Goal: Information Seeking & Learning: Learn about a topic

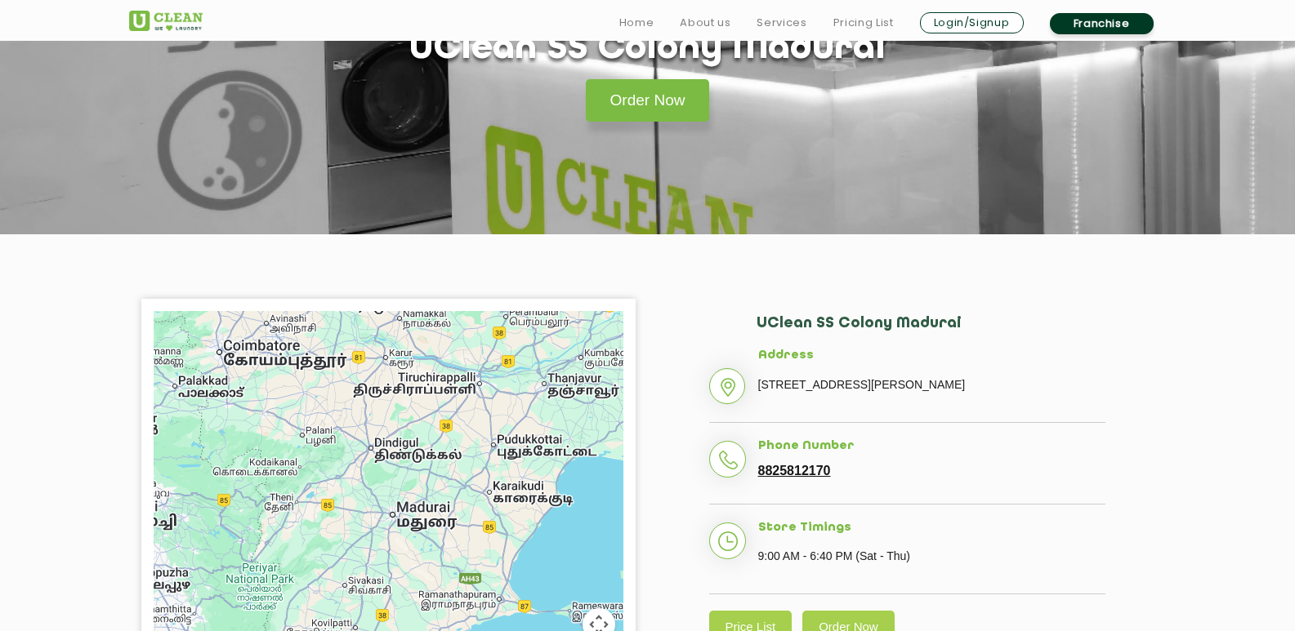
scroll to position [163, 0]
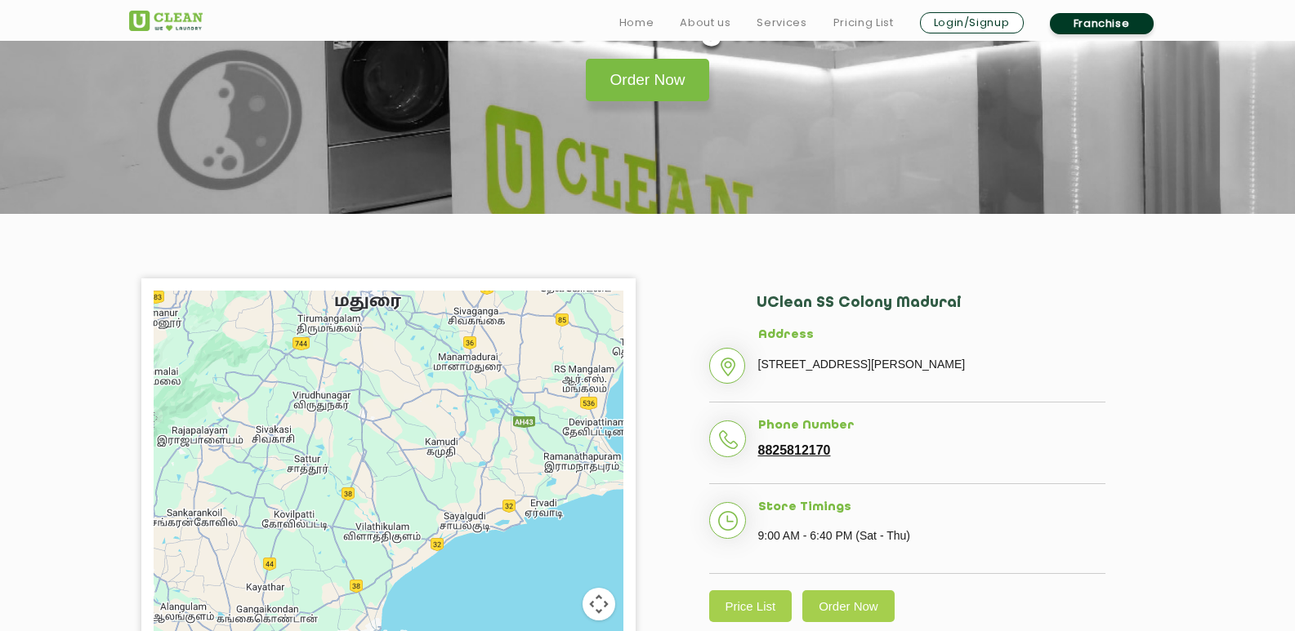
drag, startPoint x: 481, startPoint y: 436, endPoint x: 488, endPoint y: 471, distance: 35.7
click at [488, 471] on div at bounding box center [389, 495] width 470 height 408
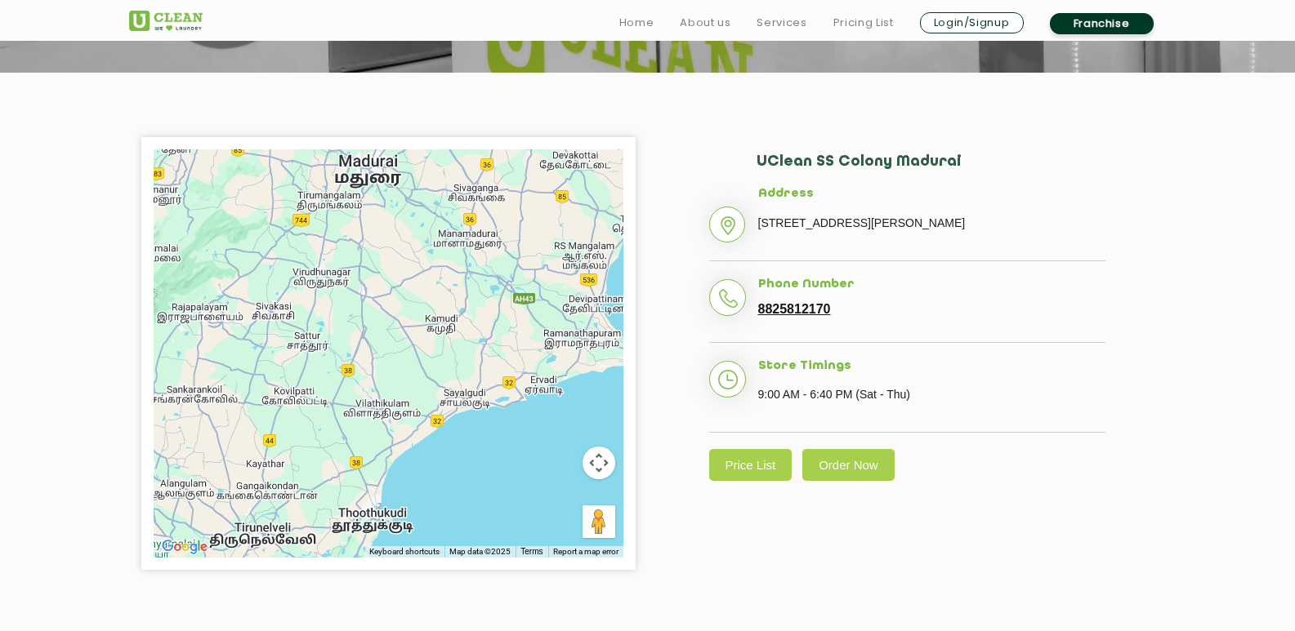
scroll to position [327, 0]
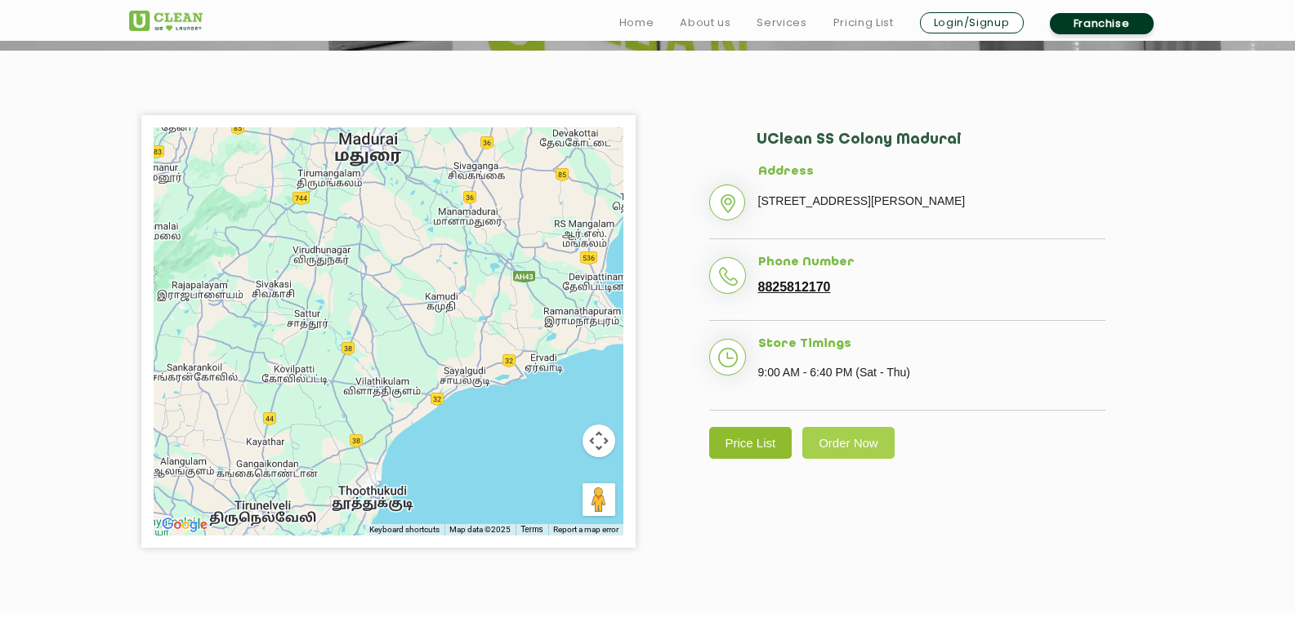
click at [735, 459] on link "Price List" at bounding box center [750, 443] width 83 height 32
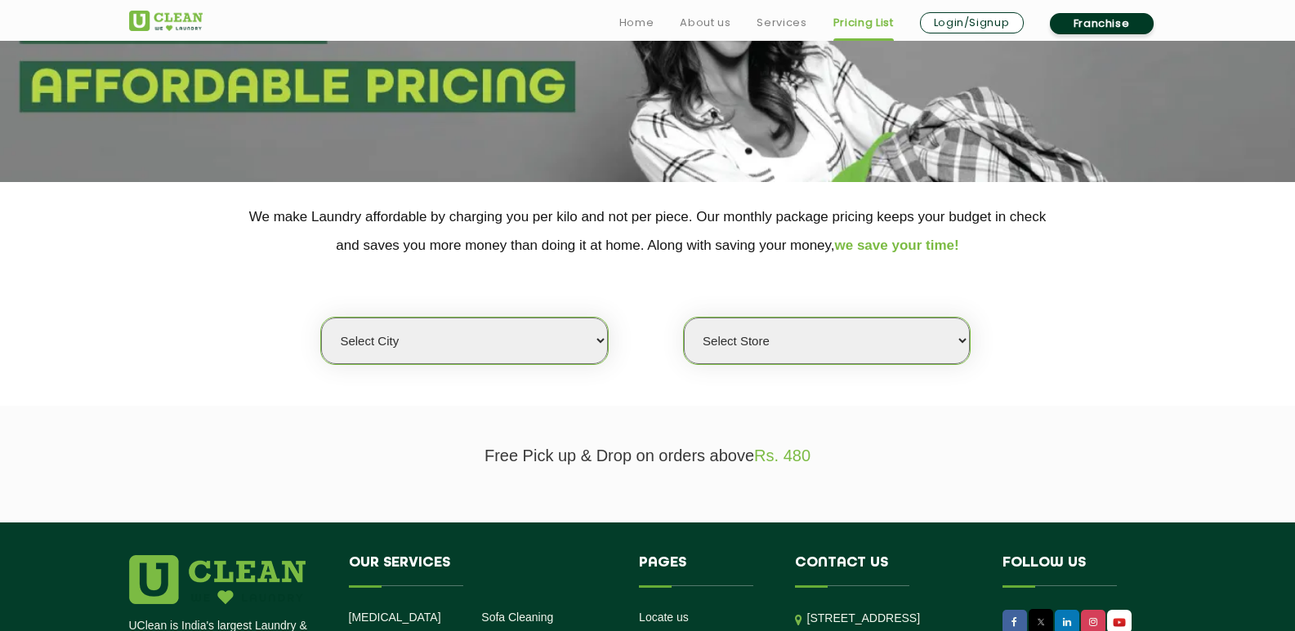
scroll to position [245, 0]
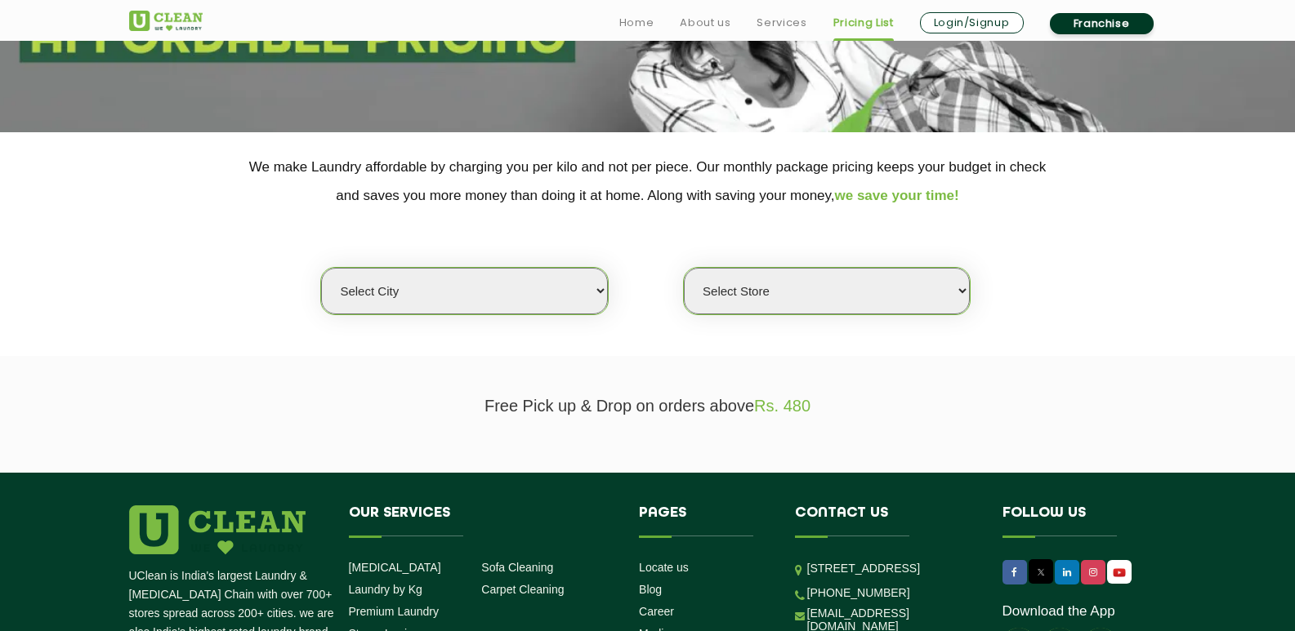
click at [576, 295] on select "Select city" at bounding box center [464, 291] width 286 height 47
click at [321, 268] on select "Select city" at bounding box center [464, 291] width 286 height 47
click at [788, 283] on select "Select Store" at bounding box center [827, 291] width 286 height 47
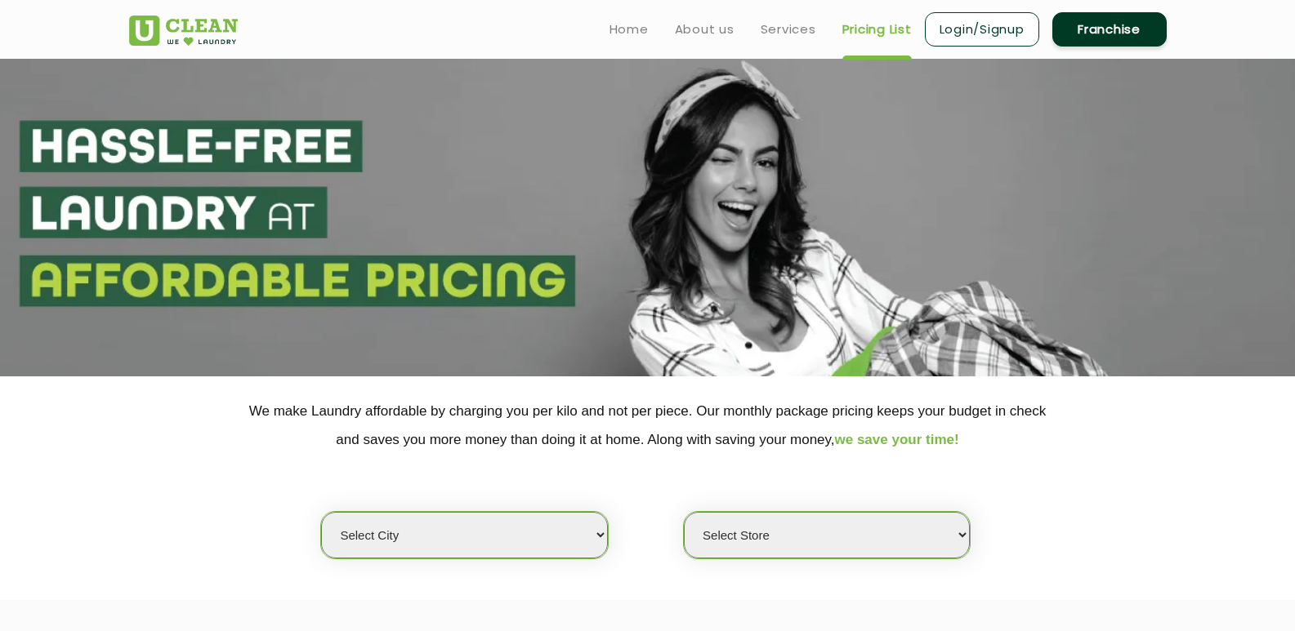
scroll to position [0, 0]
click at [631, 36] on link "Home" at bounding box center [628, 30] width 39 height 20
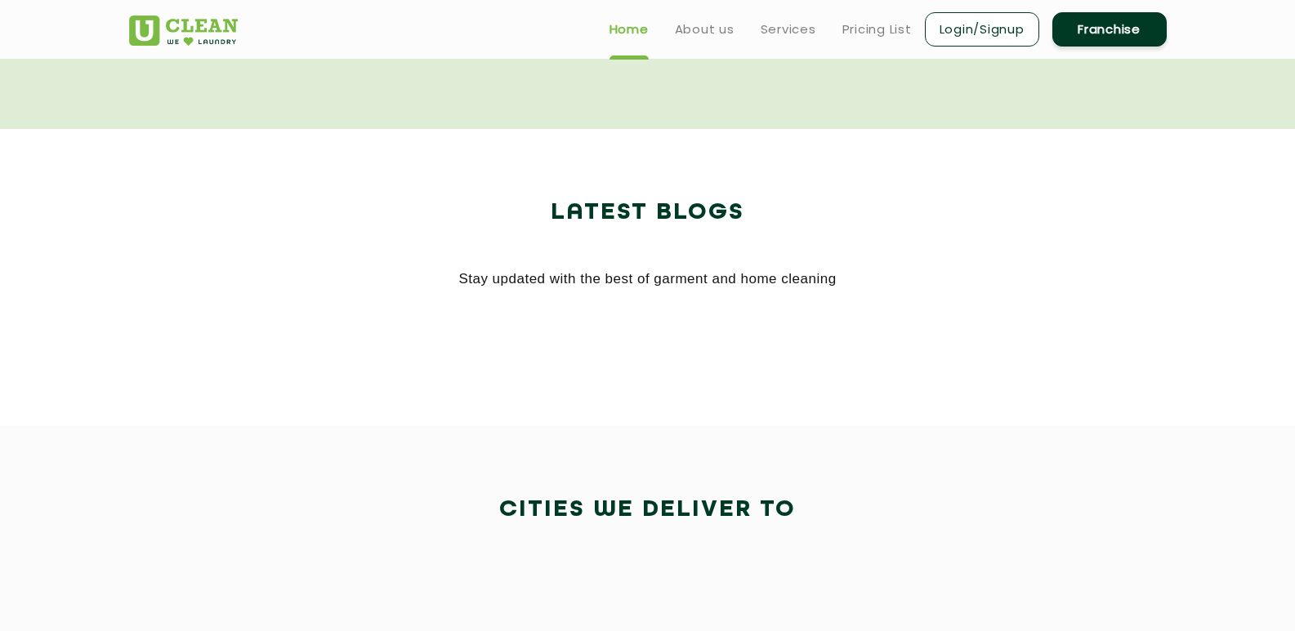
scroll to position [2696, 0]
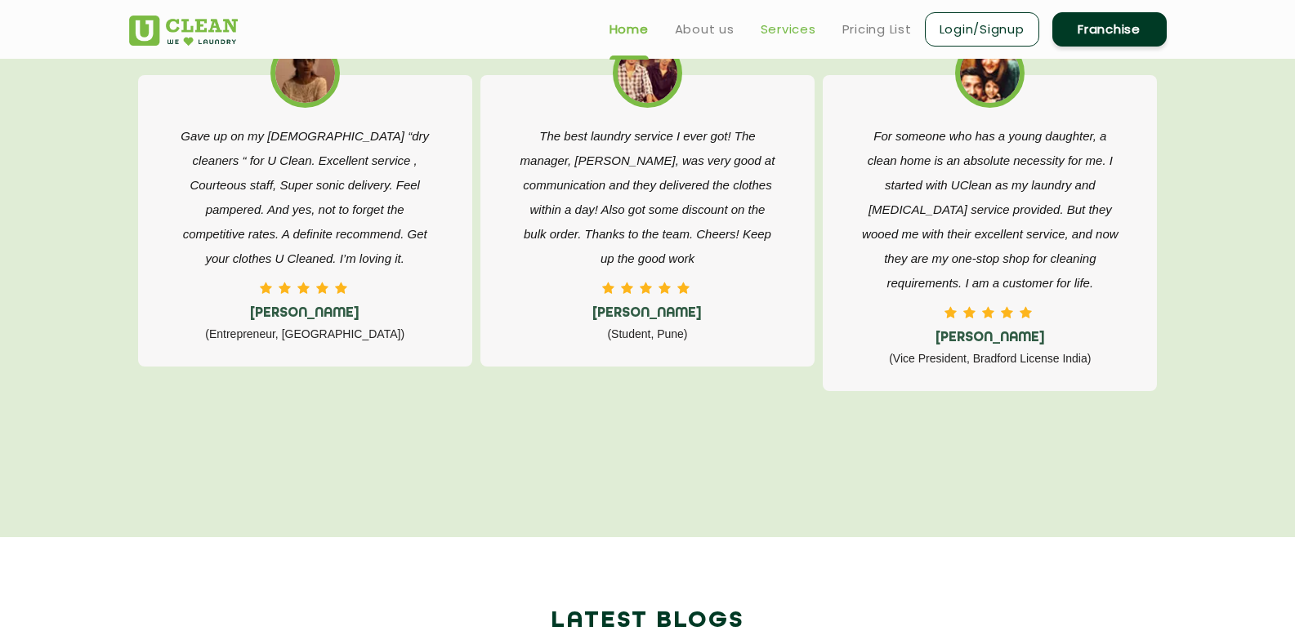
click at [805, 36] on link "Services" at bounding box center [788, 30] width 56 height 20
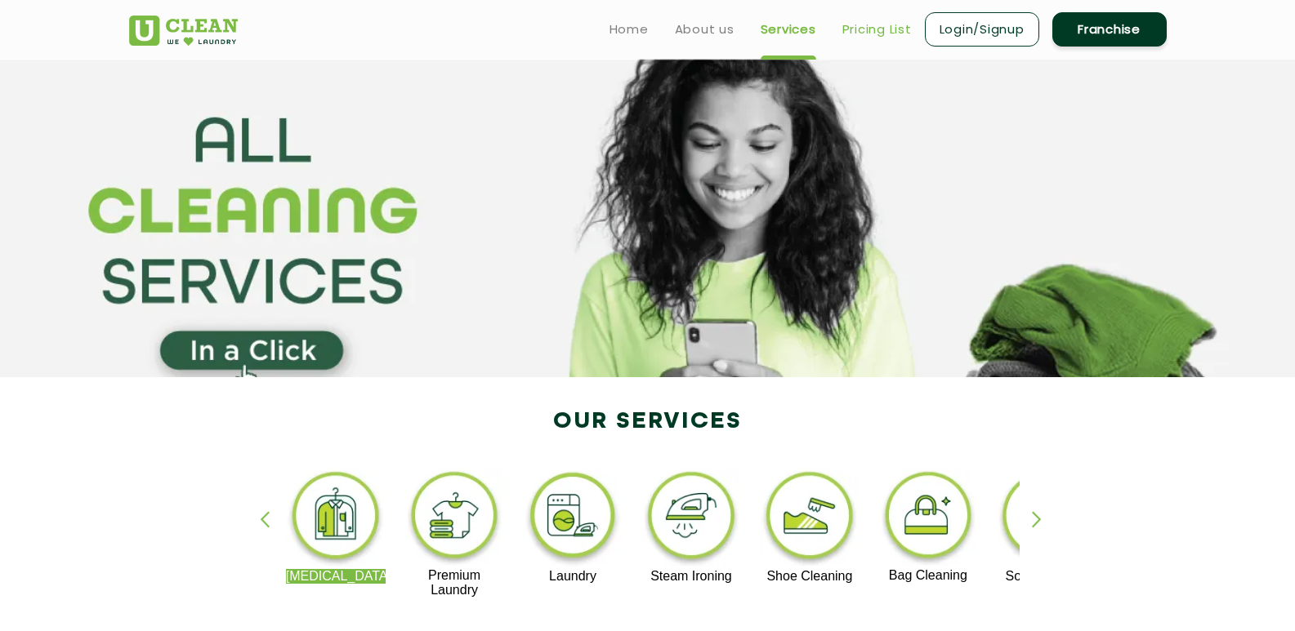
click at [872, 25] on link "Pricing List" at bounding box center [876, 30] width 69 height 20
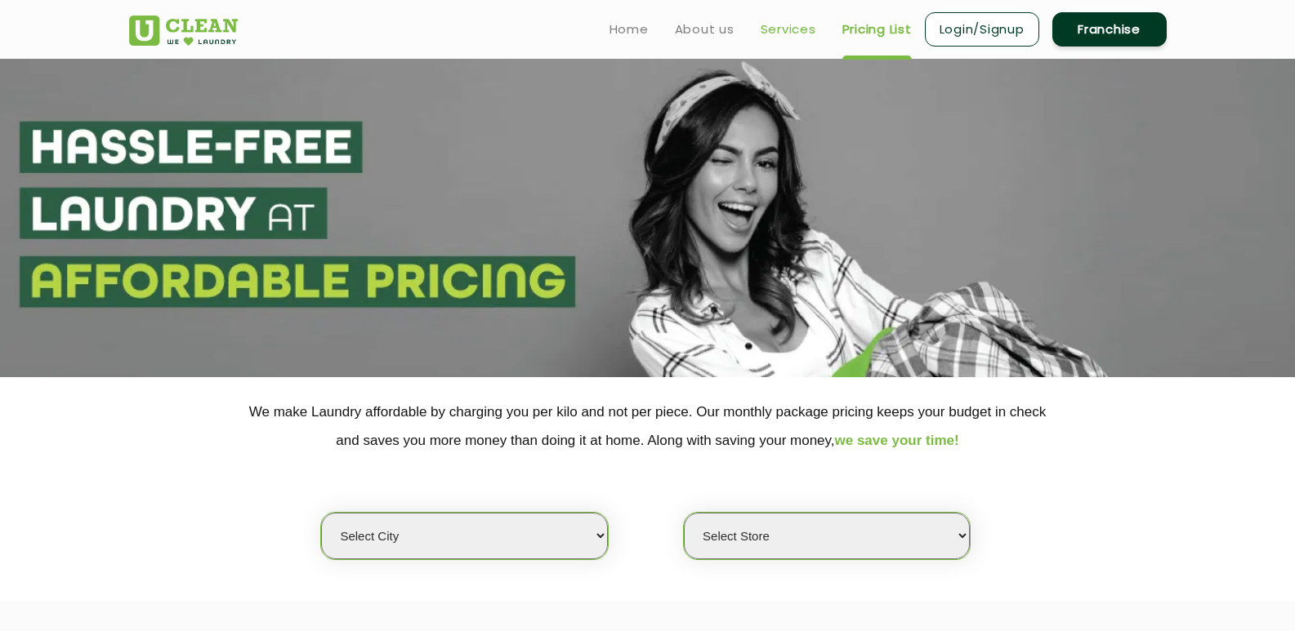
click at [807, 22] on link "Services" at bounding box center [788, 30] width 56 height 20
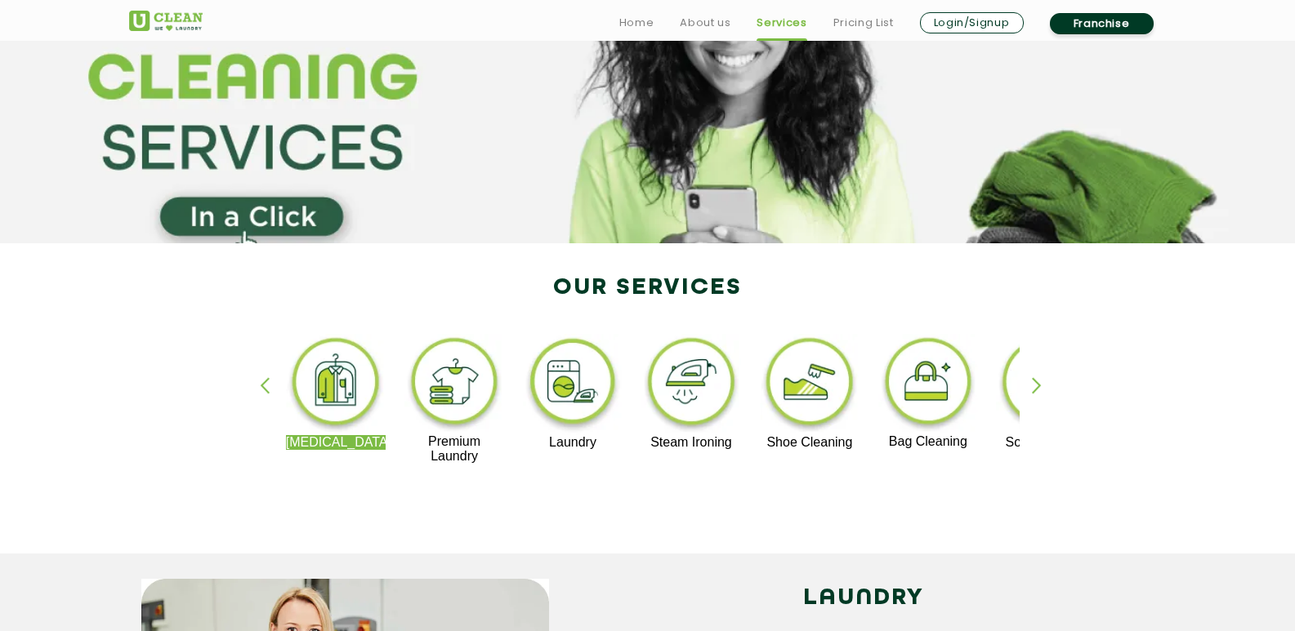
scroll to position [327, 0]
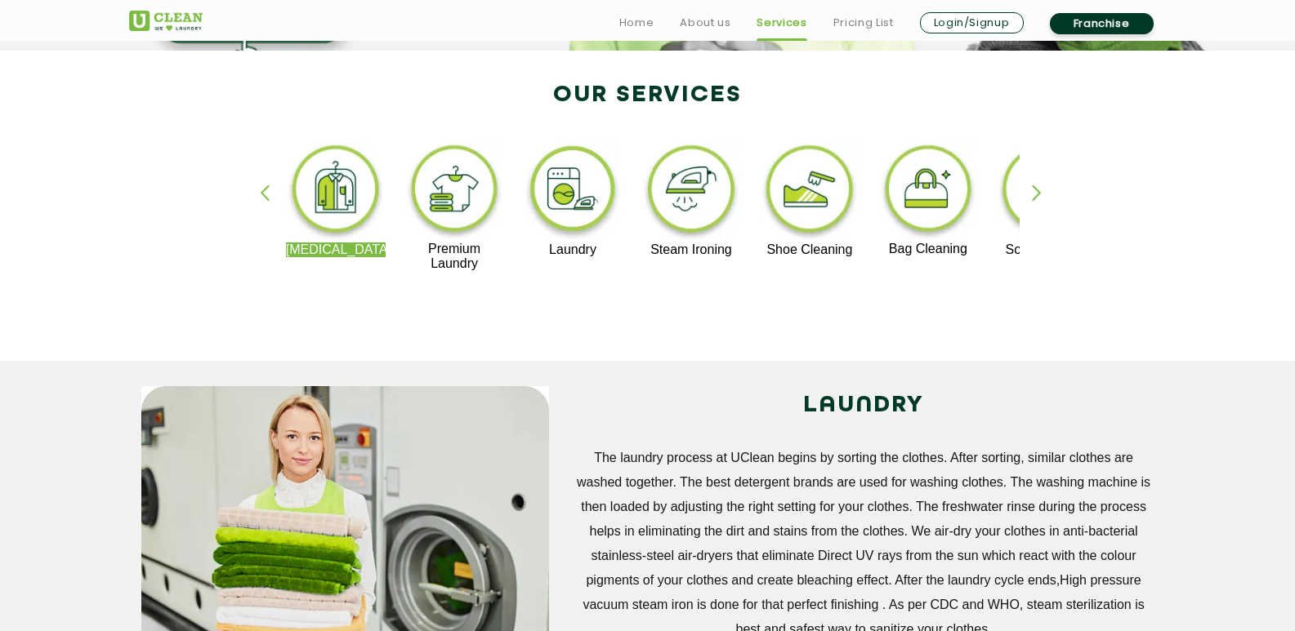
click at [579, 243] on p "Laundry" at bounding box center [573, 250] width 100 height 15
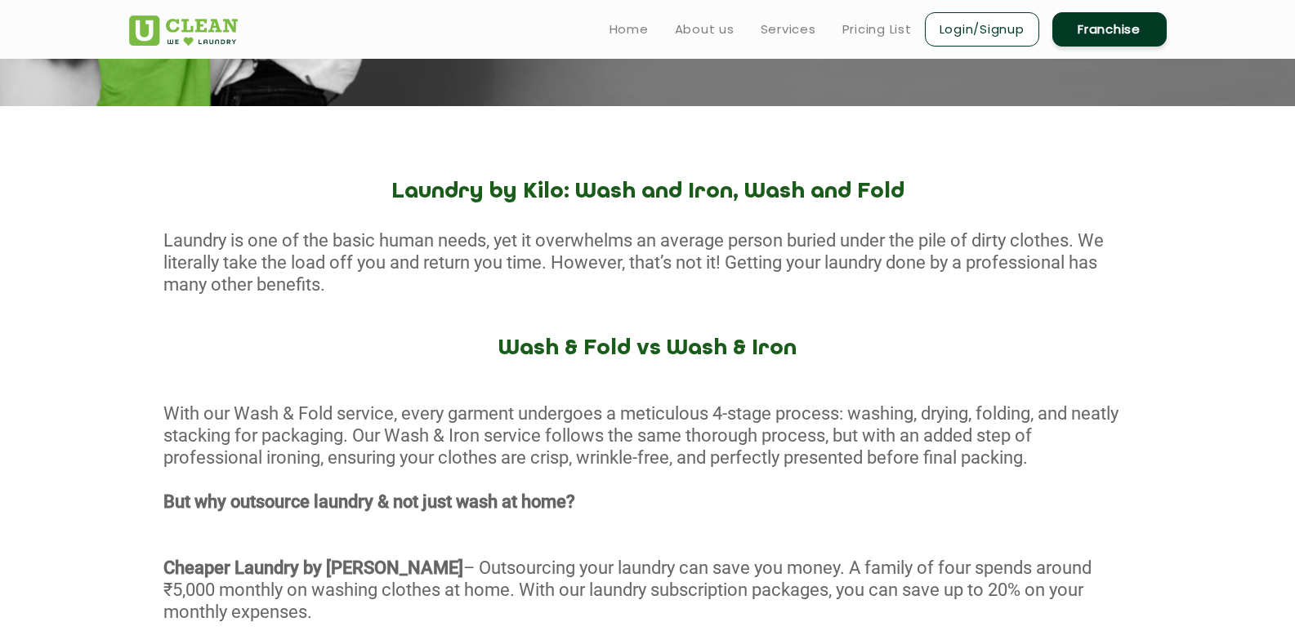
scroll to position [408, 0]
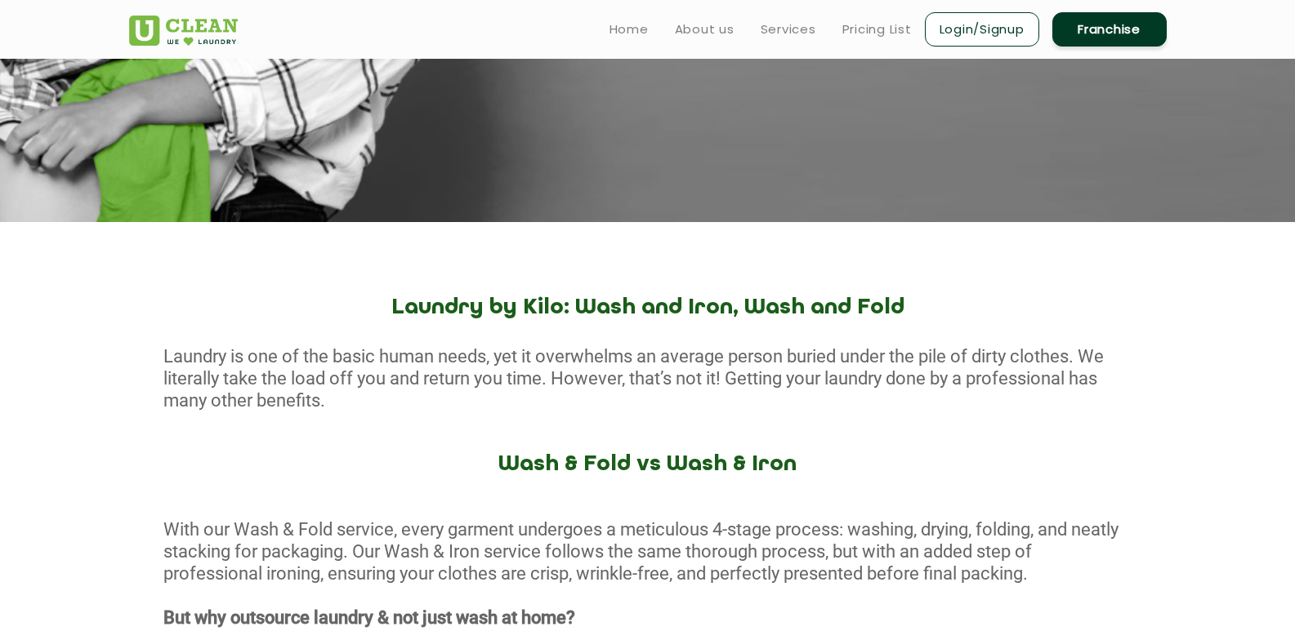
click at [1019, 19] on link "Login/Signup" at bounding box center [982, 29] width 114 height 34
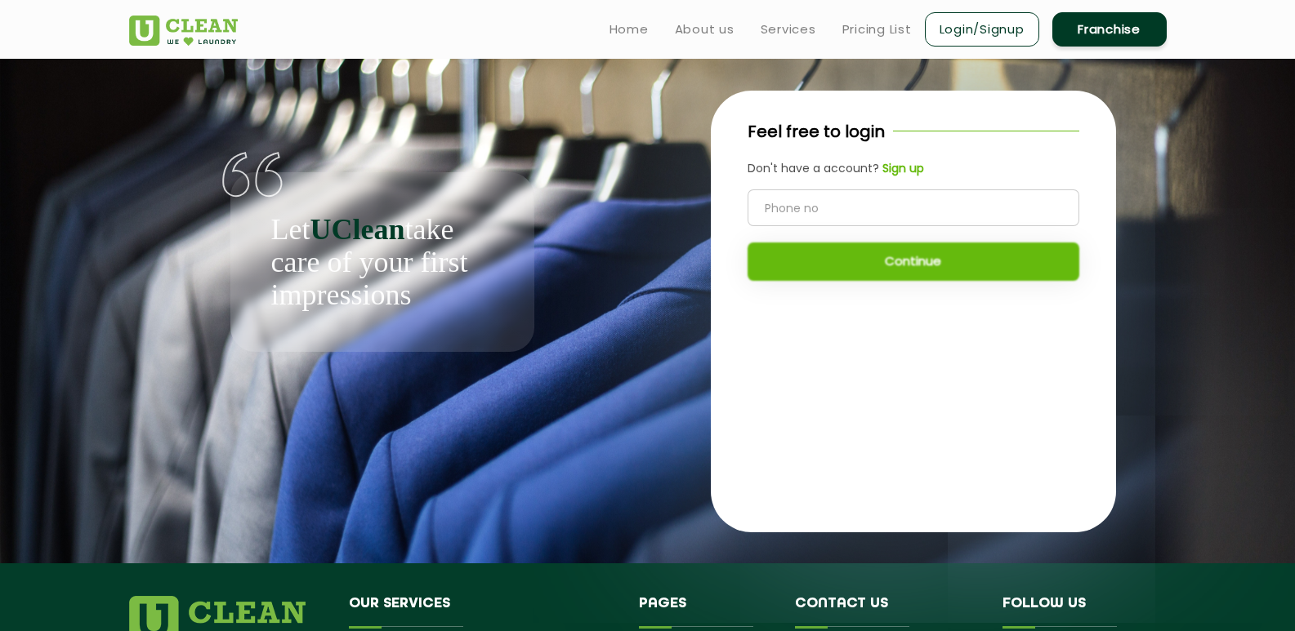
click at [871, 207] on input "tel" at bounding box center [913, 208] width 332 height 37
click at [137, 24] on img at bounding box center [183, 31] width 109 height 30
